Goal: Information Seeking & Learning: Find specific fact

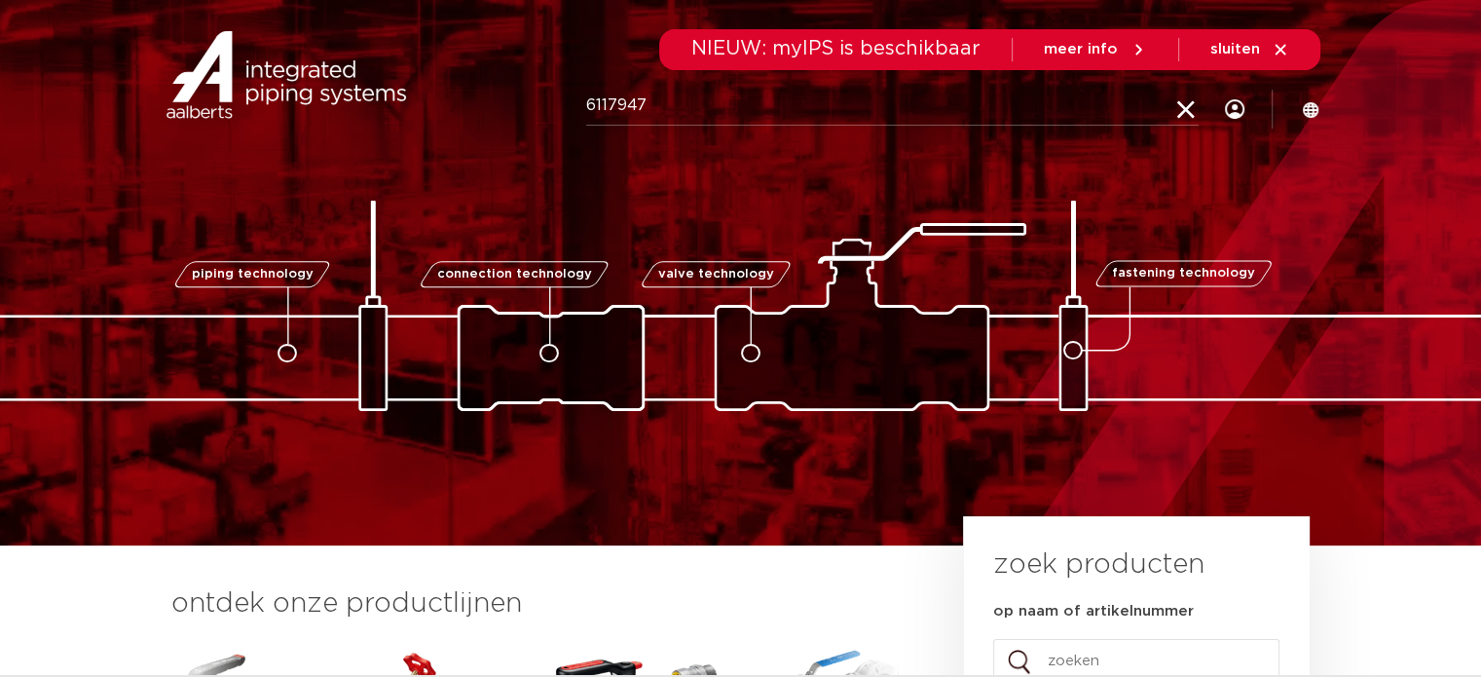
type input "6117947"
click button "Zoeken" at bounding box center [0, 0] width 0 height 0
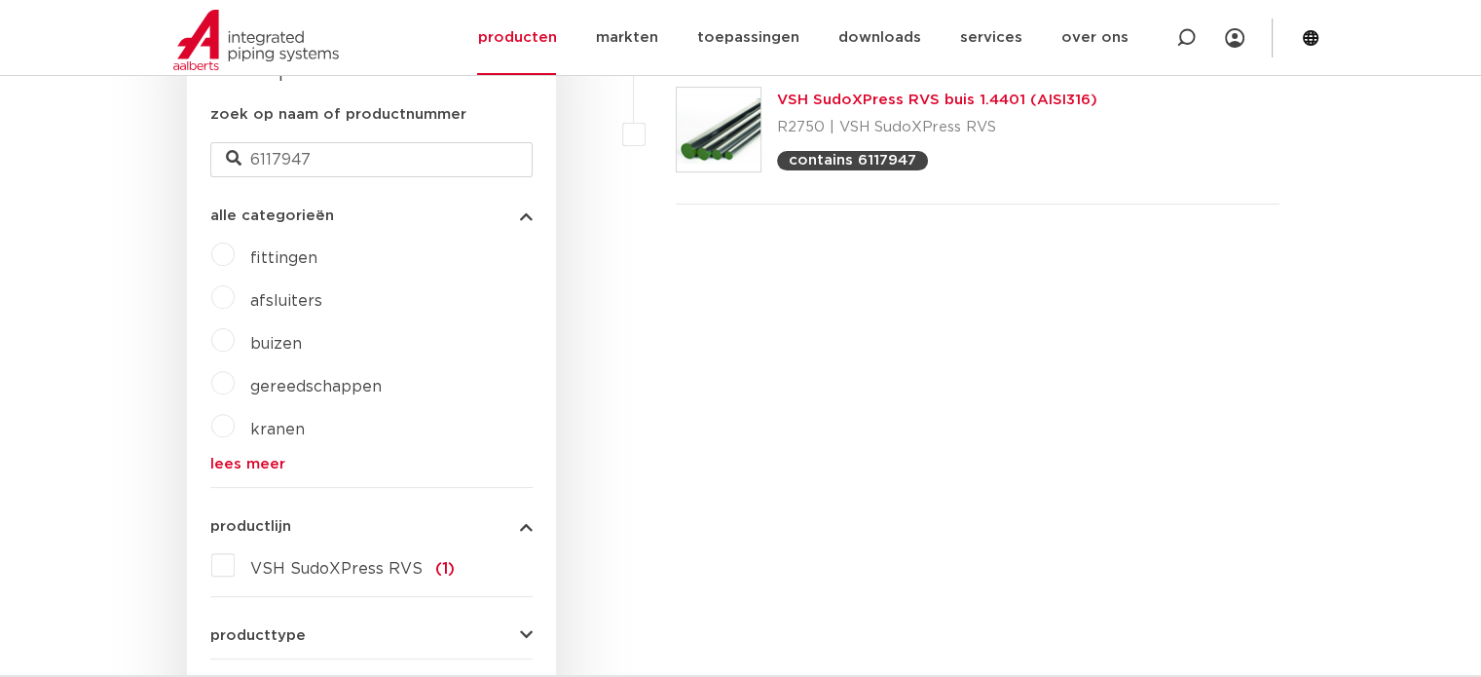
click at [832, 103] on link "VSH SudoXPress RVS buis 1.4401 (AISI316)" at bounding box center [937, 100] width 320 height 15
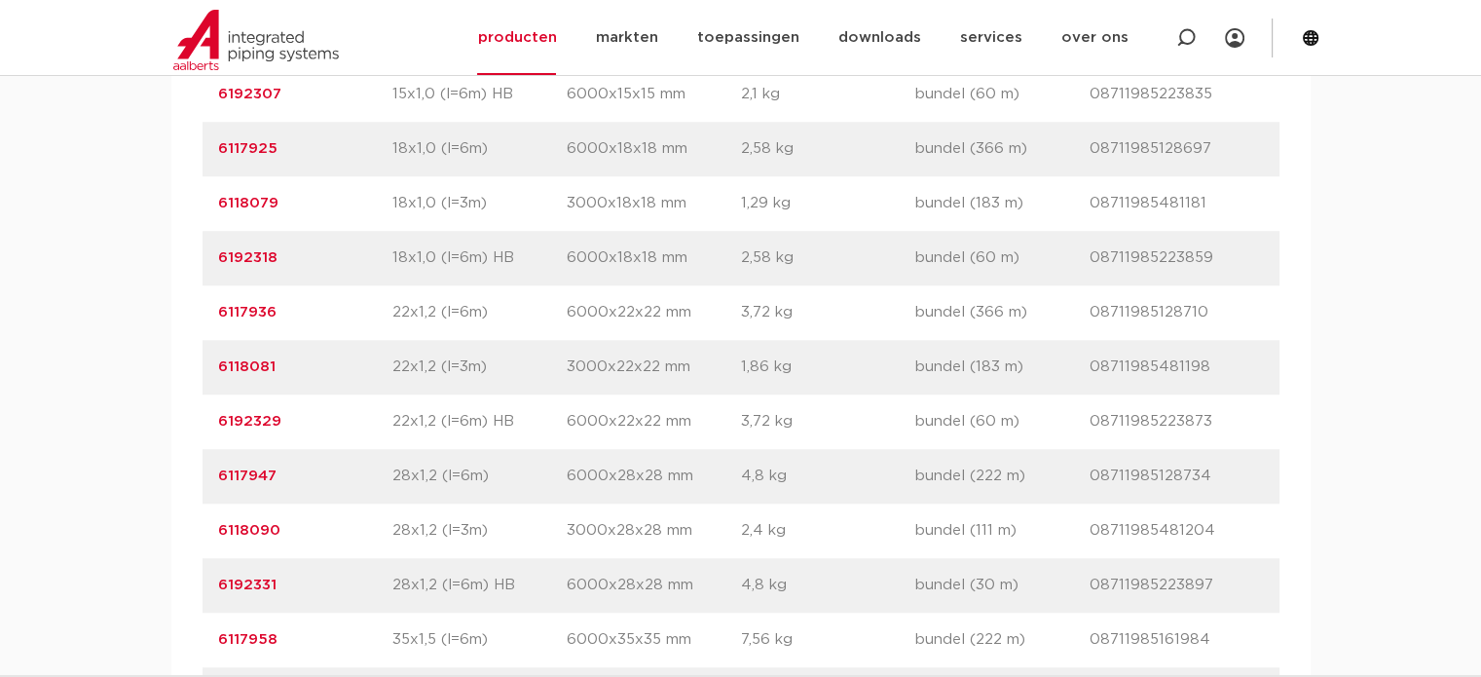
scroll to position [1558, 0]
click at [236, 428] on link "6192329" at bounding box center [249, 420] width 63 height 15
click at [234, 428] on link "6192329" at bounding box center [249, 420] width 63 height 15
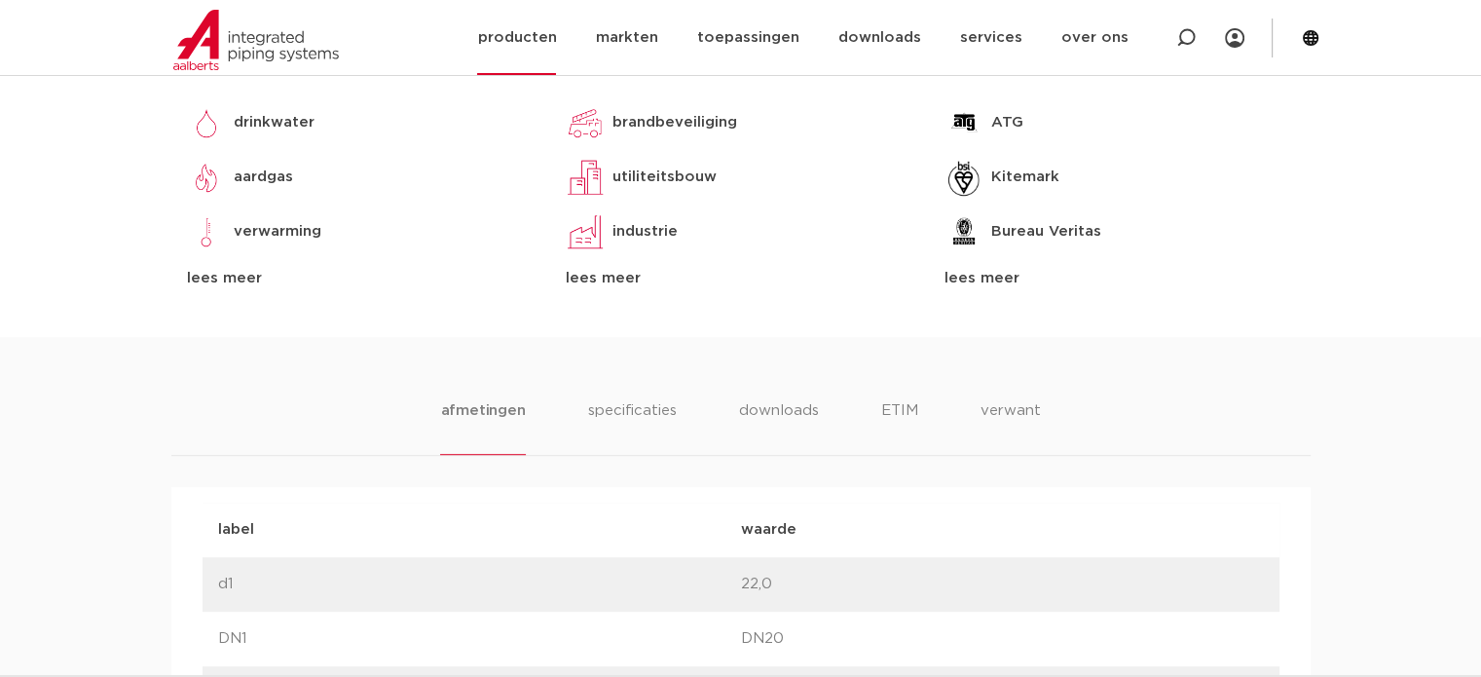
scroll to position [877, 0]
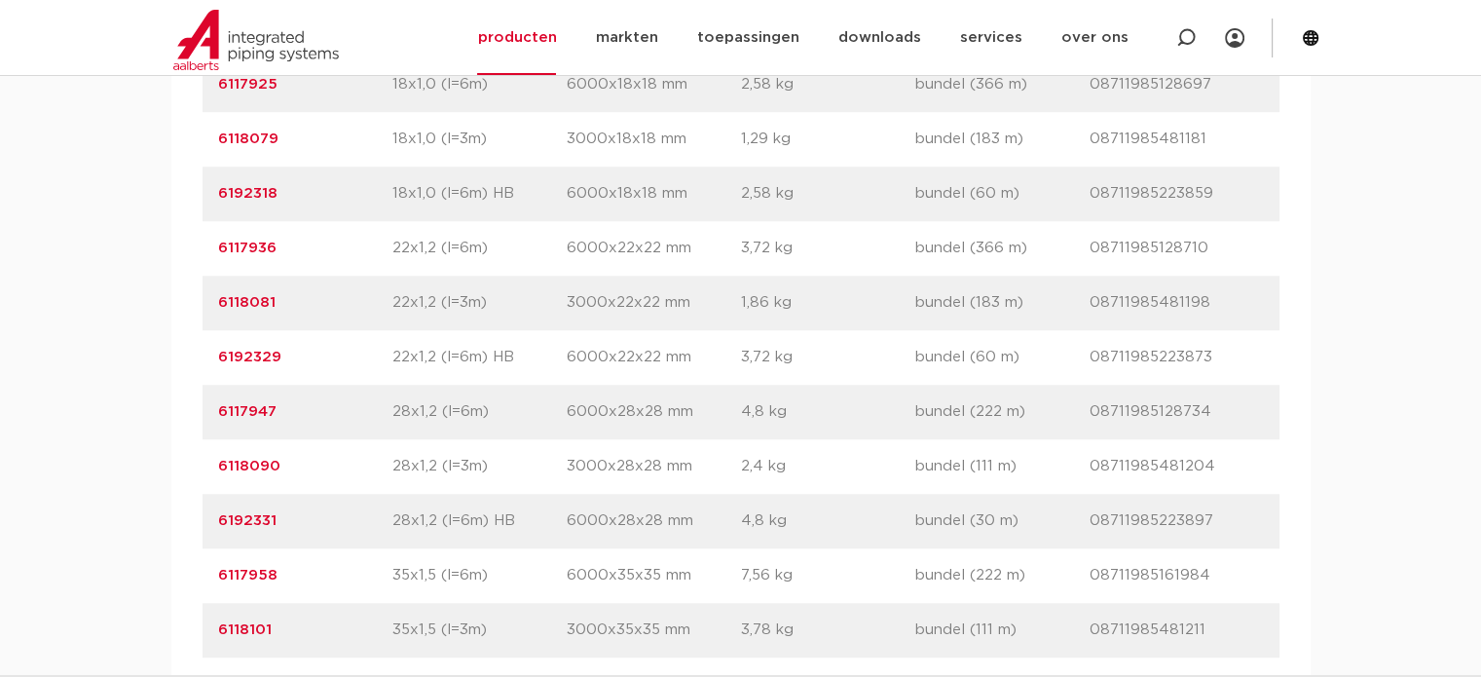
scroll to position [1656, 0]
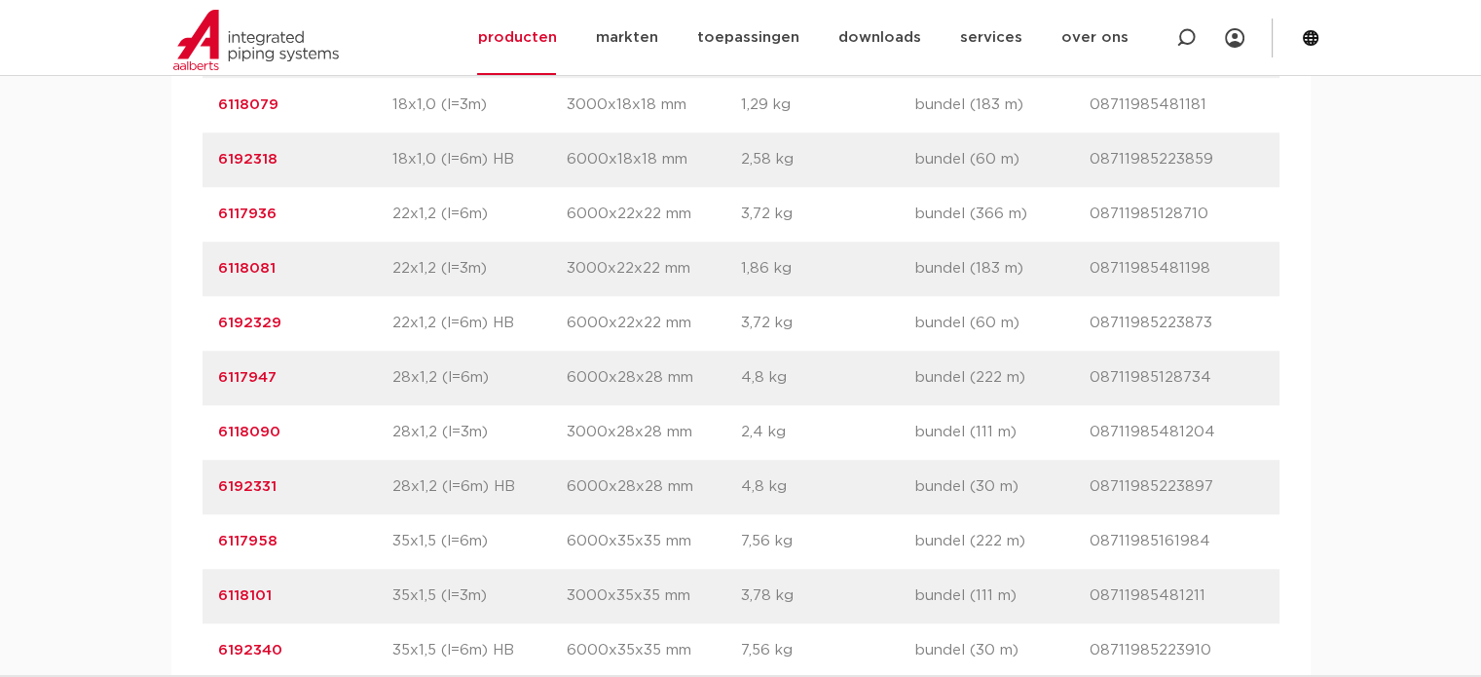
drag, startPoint x: 279, startPoint y: 369, endPoint x: 199, endPoint y: 366, distance: 79.9
click at [199, 366] on div "artikelnummer afmeting afmetingen gewicht verpakking gtin artikelnummer 6117914…" at bounding box center [741, 569] width 1140 height 1558
click at [272, 351] on div "artikelnummer 6192329 afmeting 22x1,2 (l=6m) HB afmetingen 6000x22x22 mm gewich…" at bounding box center [741, 323] width 1077 height 55
click at [316, 335] on p "6192329" at bounding box center [305, 323] width 174 height 23
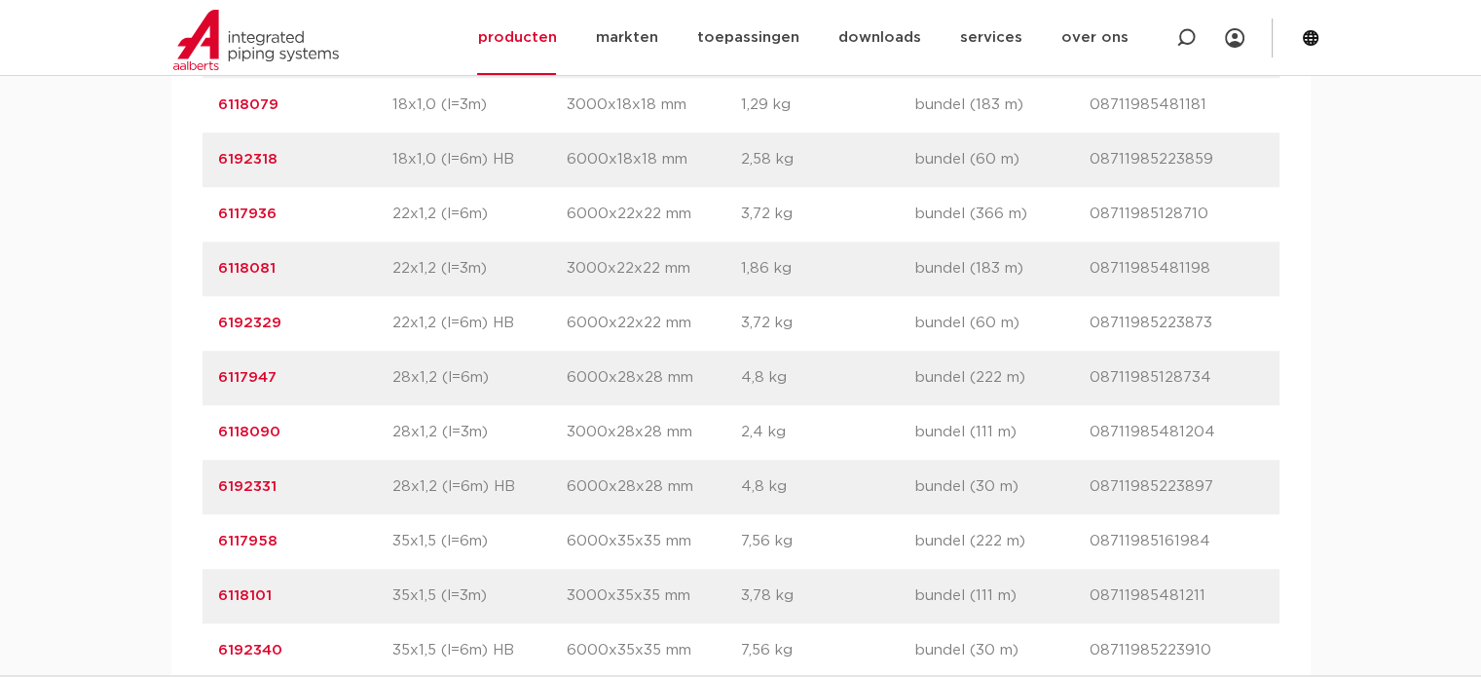
click at [316, 335] on p "6192329" at bounding box center [305, 323] width 174 height 23
click at [298, 335] on p "6192329" at bounding box center [305, 323] width 174 height 23
click at [303, 351] on div "artikelnummer 6192329 afmeting 22x1,2 (l=6m) HB afmetingen 6000x22x22 mm gewich…" at bounding box center [741, 323] width 1077 height 55
drag, startPoint x: 301, startPoint y: 366, endPoint x: 194, endPoint y: 372, distance: 107.3
click at [194, 372] on div "artikelnummer afmeting afmetingen gewicht verpakking gtin artikelnummer 6117914…" at bounding box center [741, 569] width 1140 height 1558
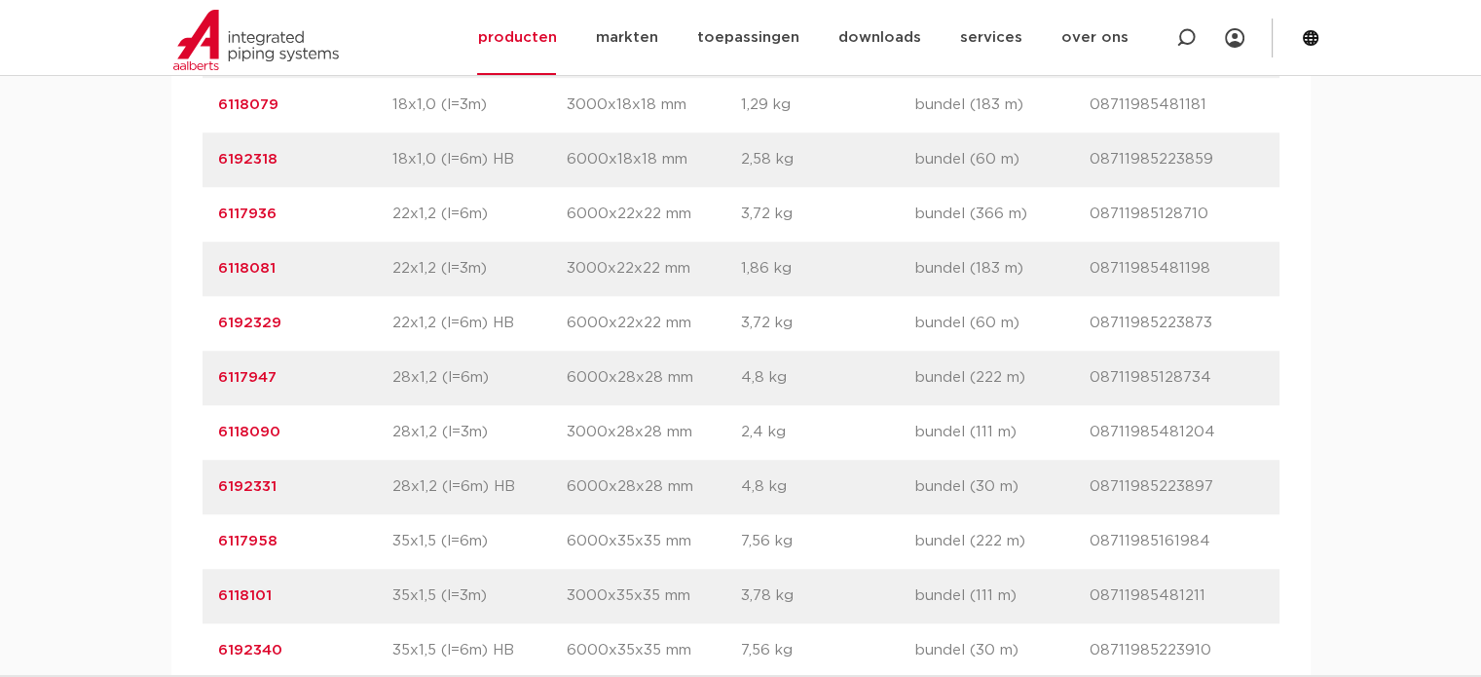
copy link "6192329"
click at [312, 335] on p "6192329" at bounding box center [305, 323] width 174 height 23
click at [253, 330] on link "6192329" at bounding box center [249, 323] width 63 height 15
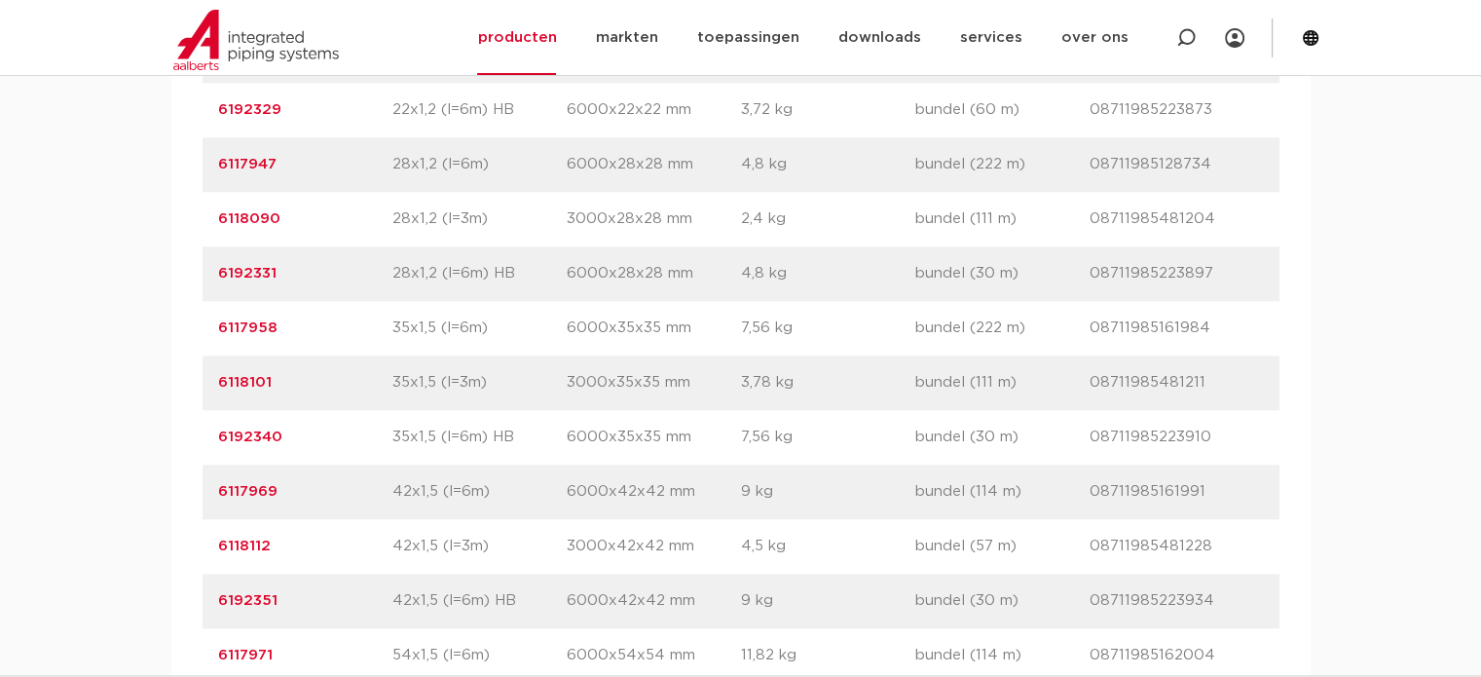
scroll to position [1835, 0]
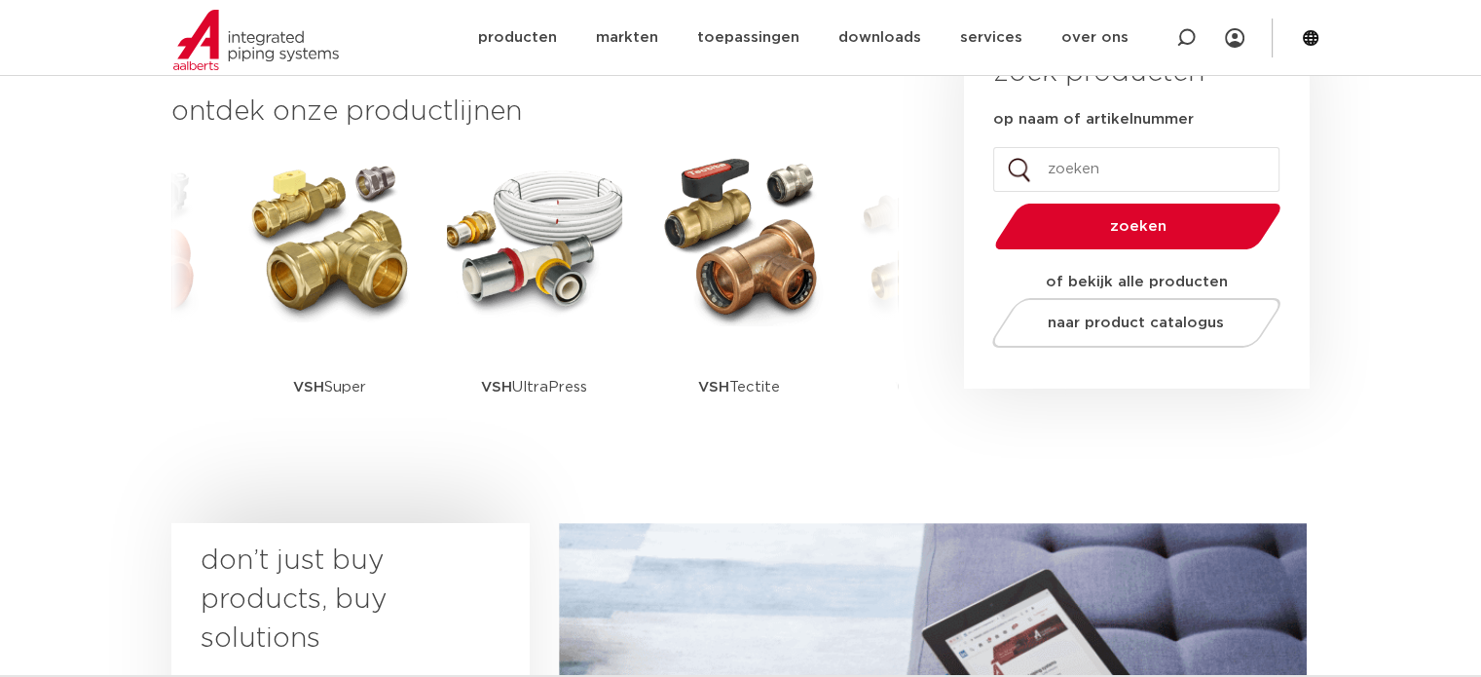
scroll to position [1364, 0]
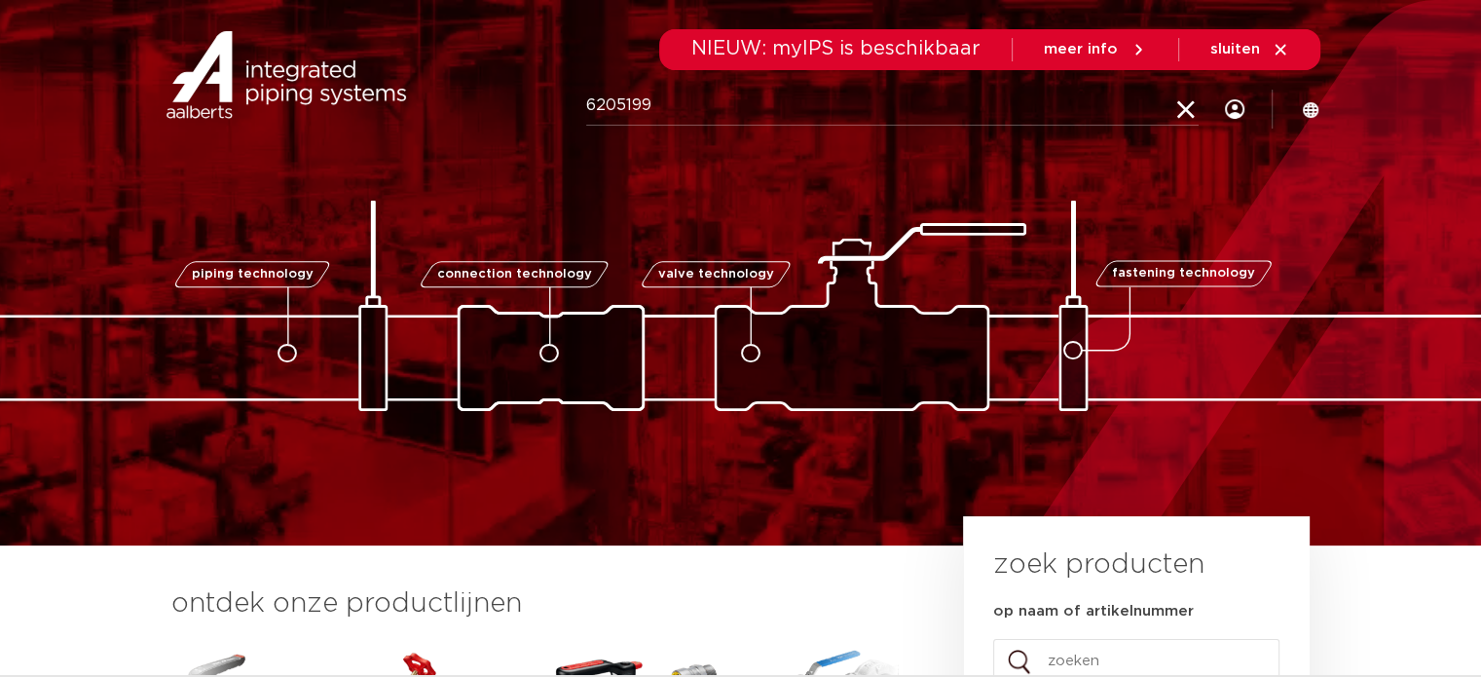
type input "6205199"
click button "Zoeken" at bounding box center [0, 0] width 0 height 0
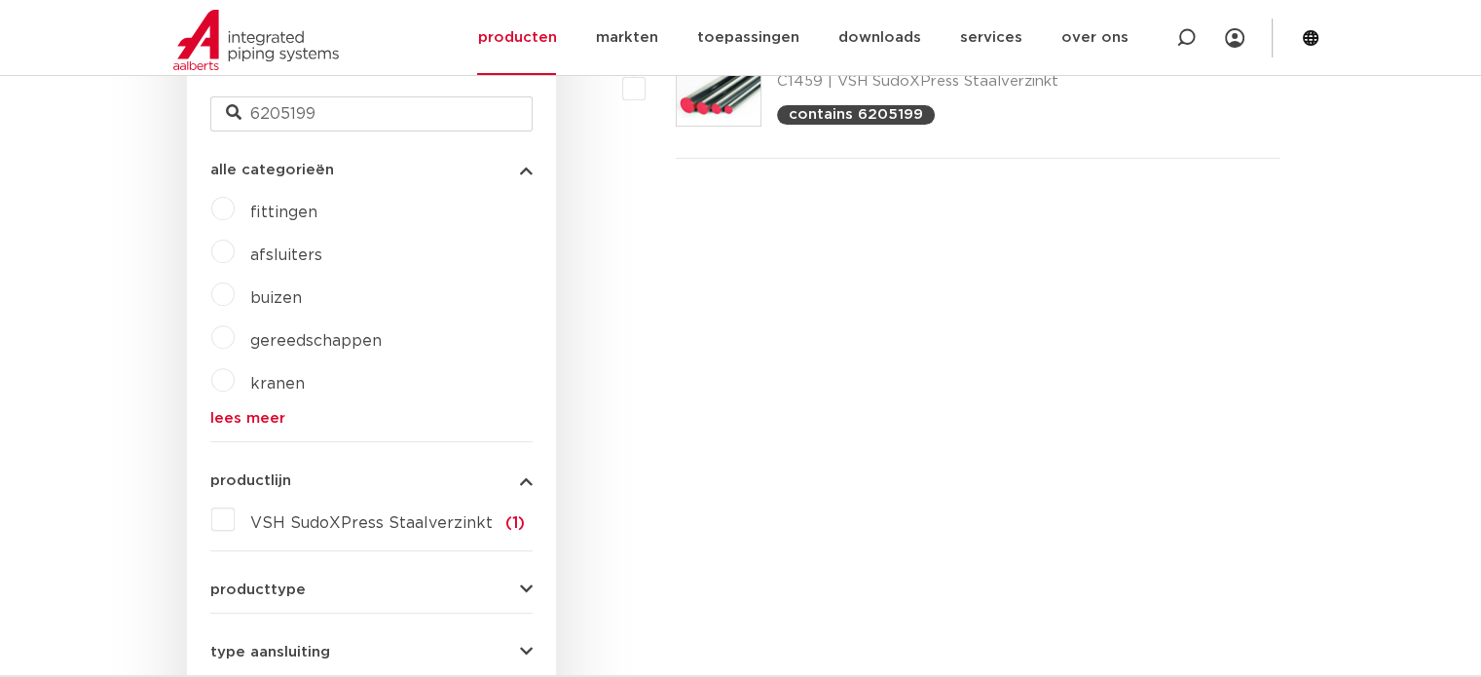
scroll to position [343, 0]
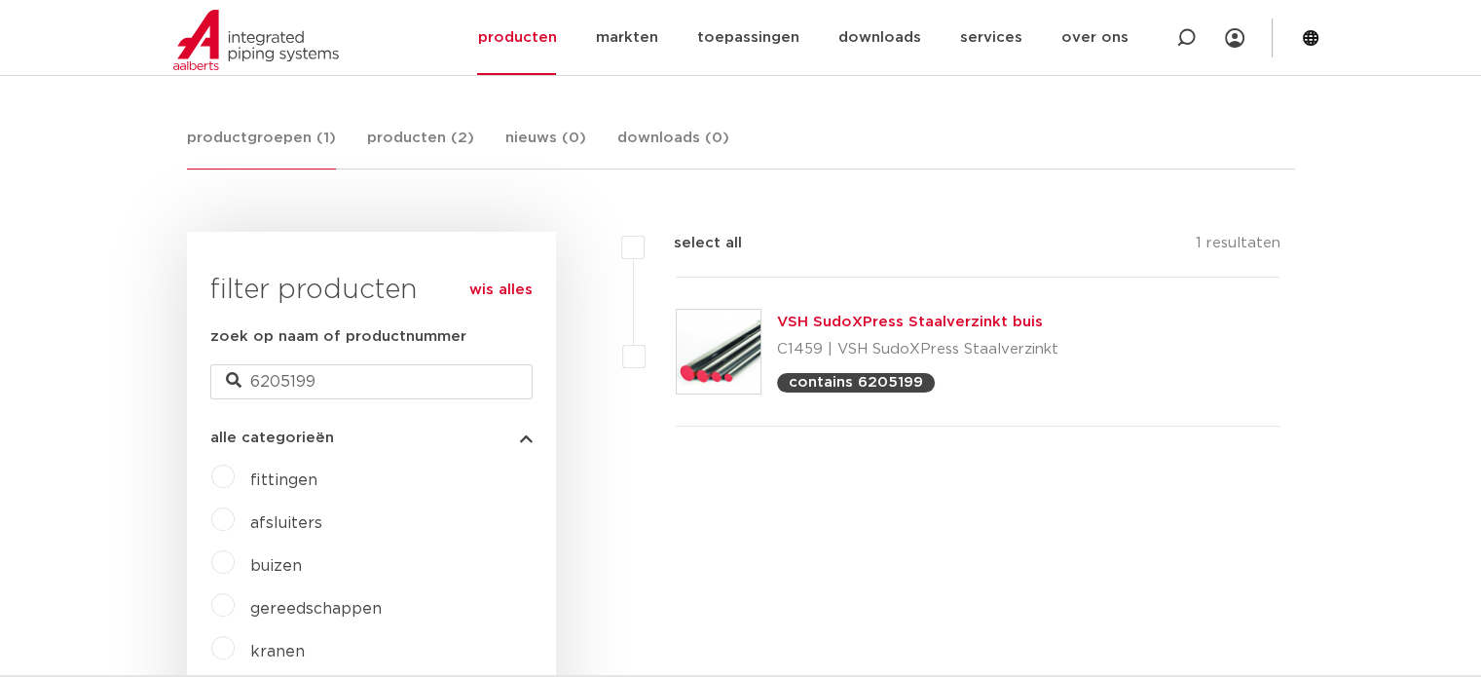
click at [853, 320] on link "VSH SudoXPress Staalverzinkt buis" at bounding box center [910, 322] width 266 height 15
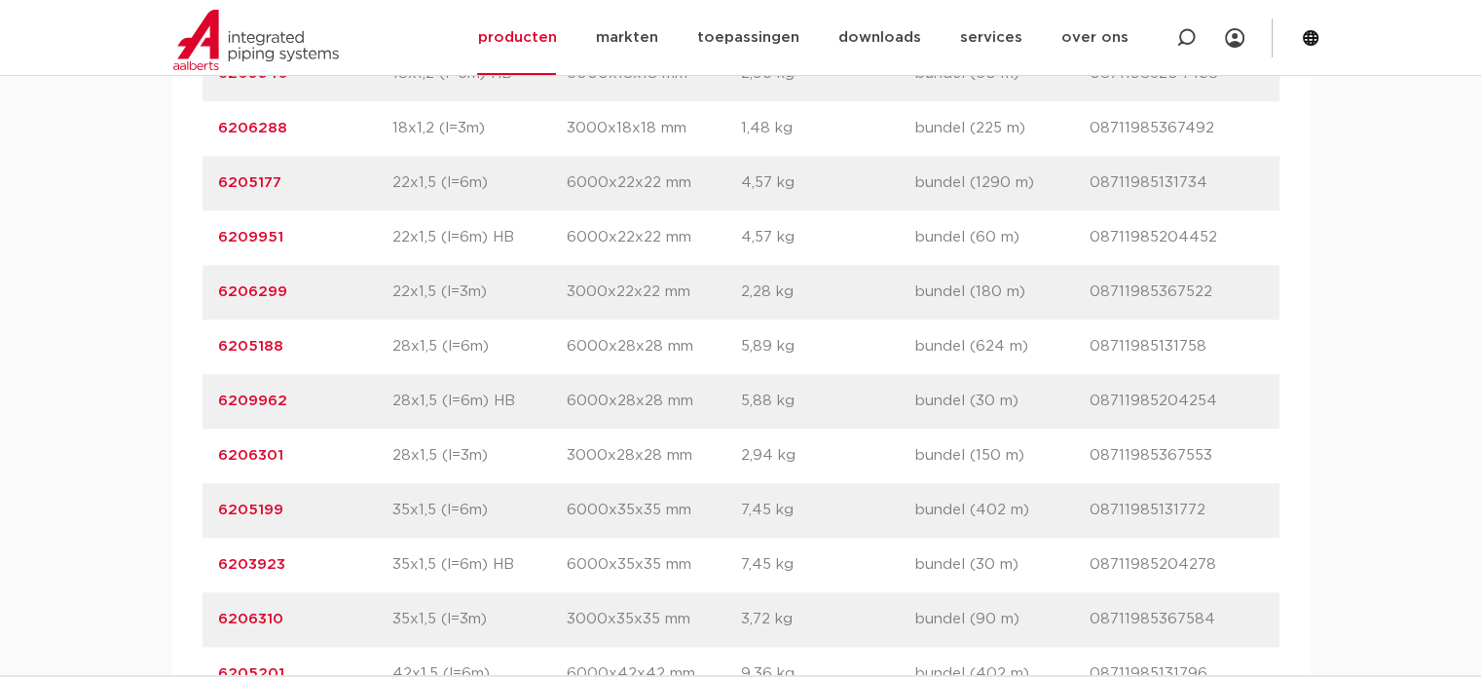
scroll to position [1851, 0]
